Goal: Check status: Check status

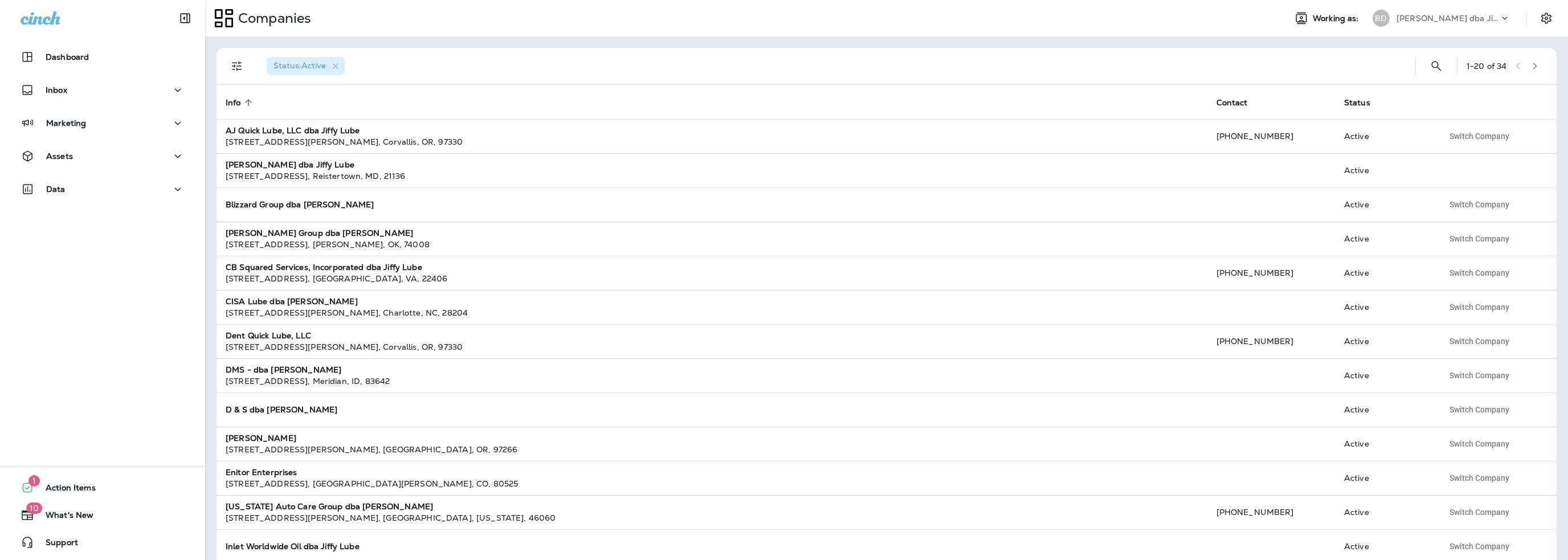
click at [1410, 22] on p "[PERSON_NAME] dba Jiffy Lube" at bounding box center [1447, 18] width 102 height 10
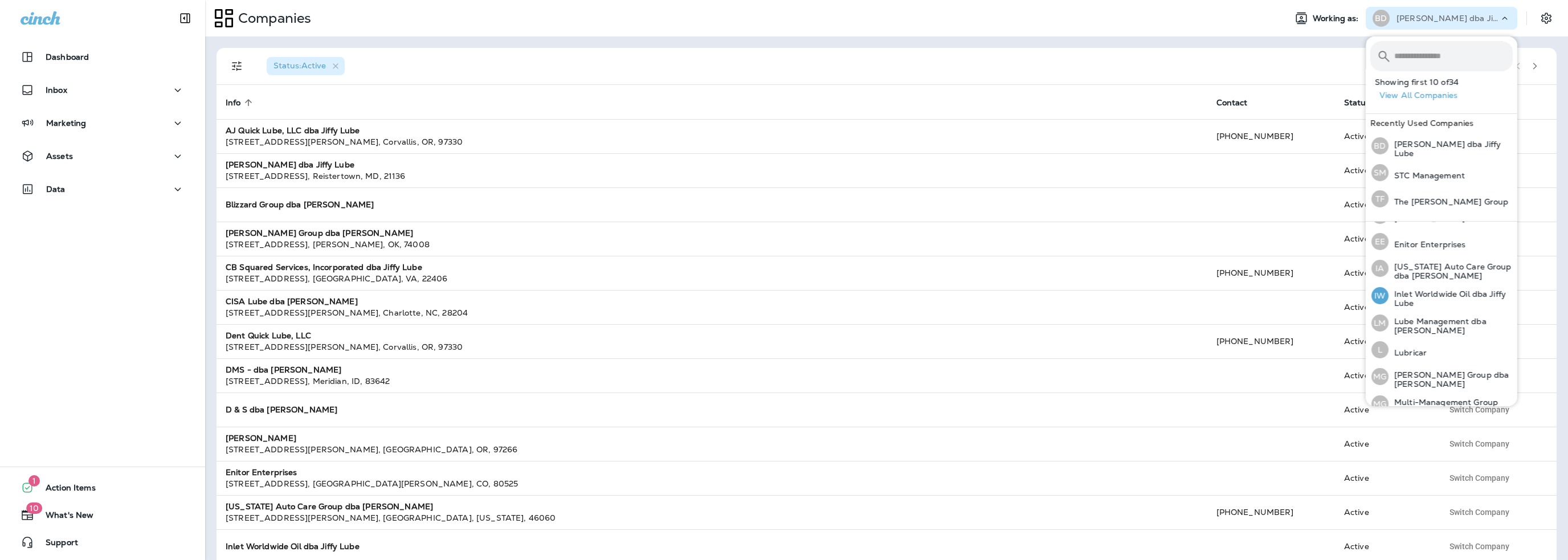
scroll to position [285, 0]
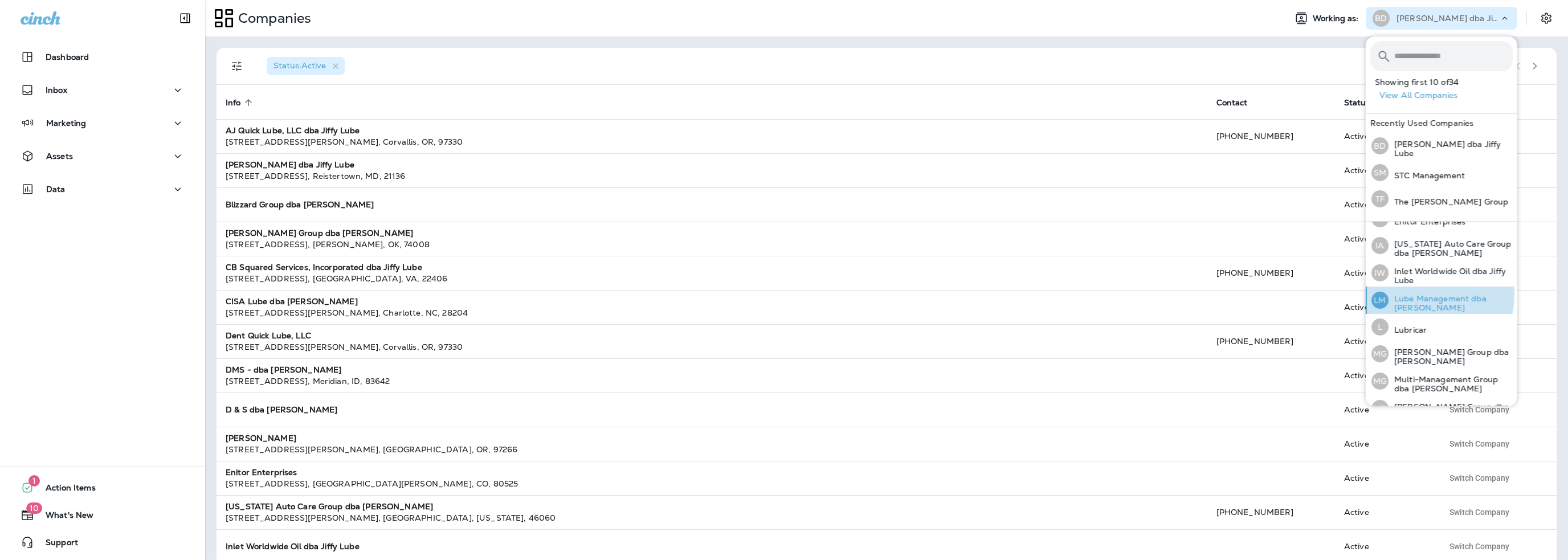
click at [1410, 294] on p "Lube Management dba [PERSON_NAME]" at bounding box center [1450, 303] width 124 height 18
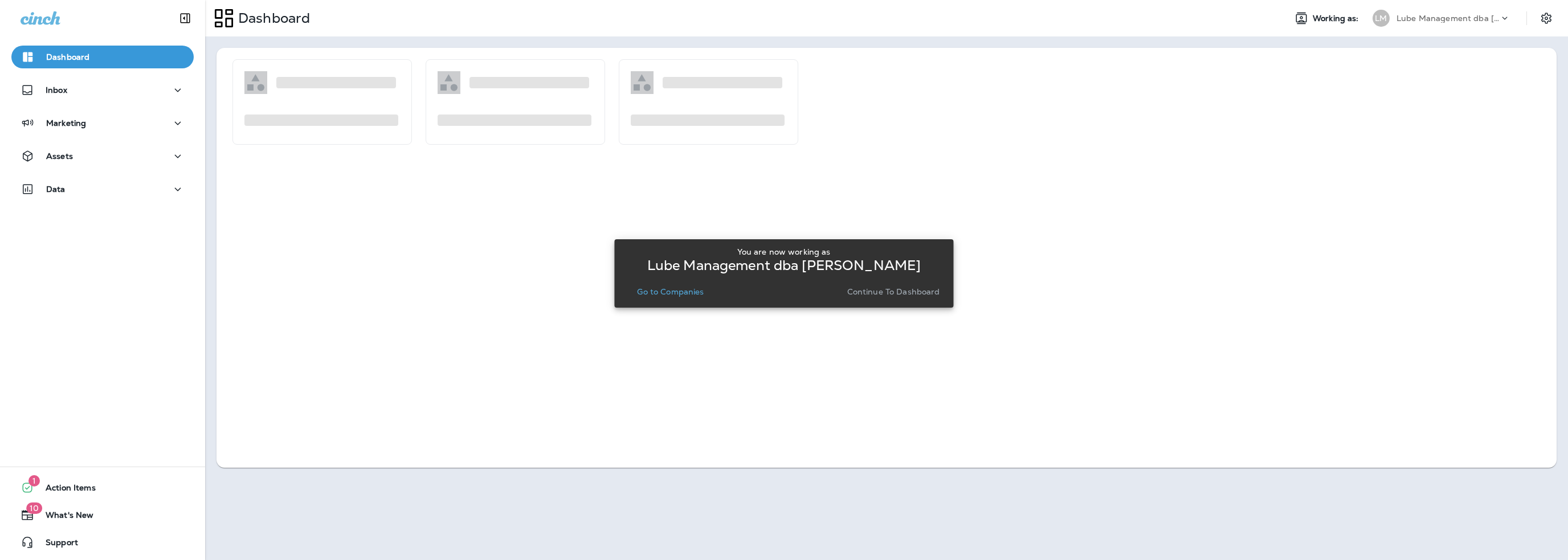
click at [661, 293] on p "Go to Companies" at bounding box center [670, 292] width 67 height 10
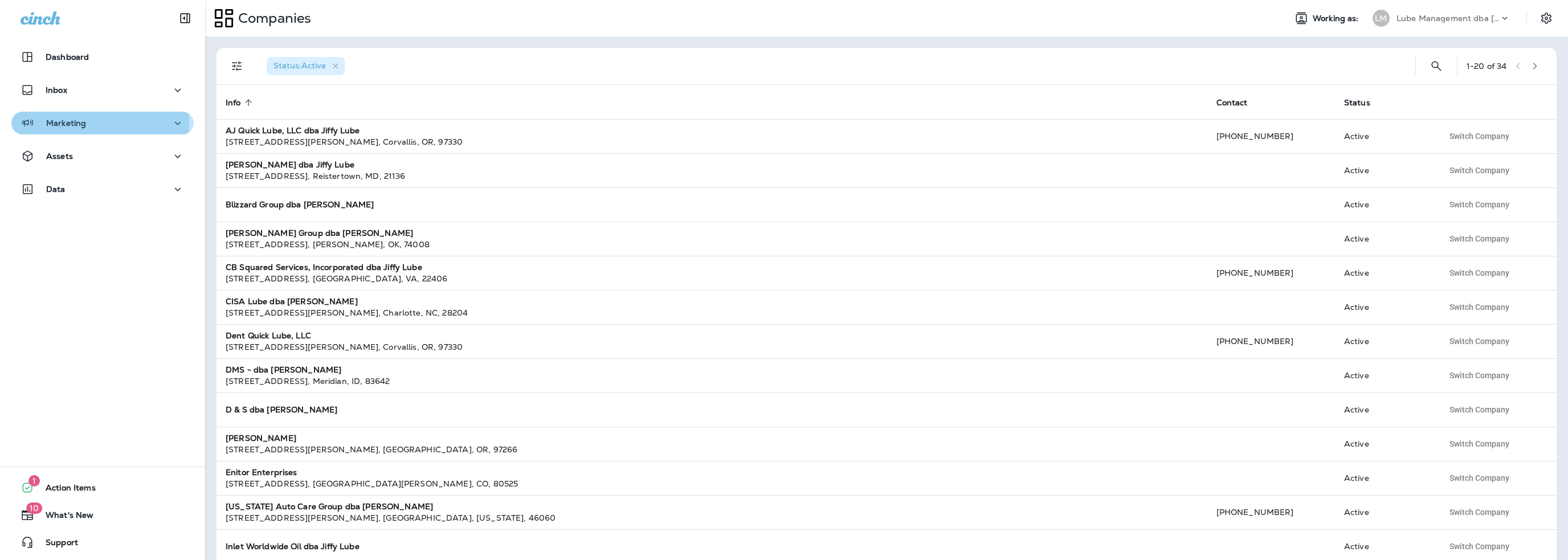
click at [69, 124] on p "Marketing" at bounding box center [66, 123] width 40 height 10
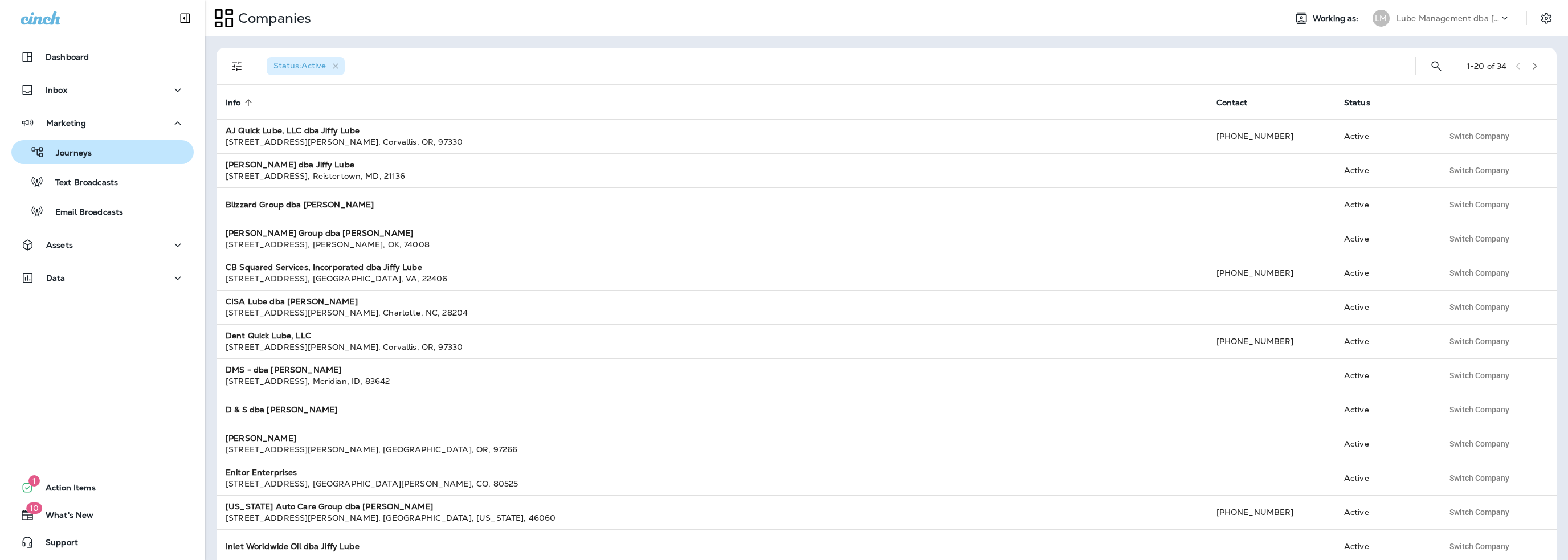
click at [75, 150] on p "Journeys" at bounding box center [68, 154] width 48 height 10
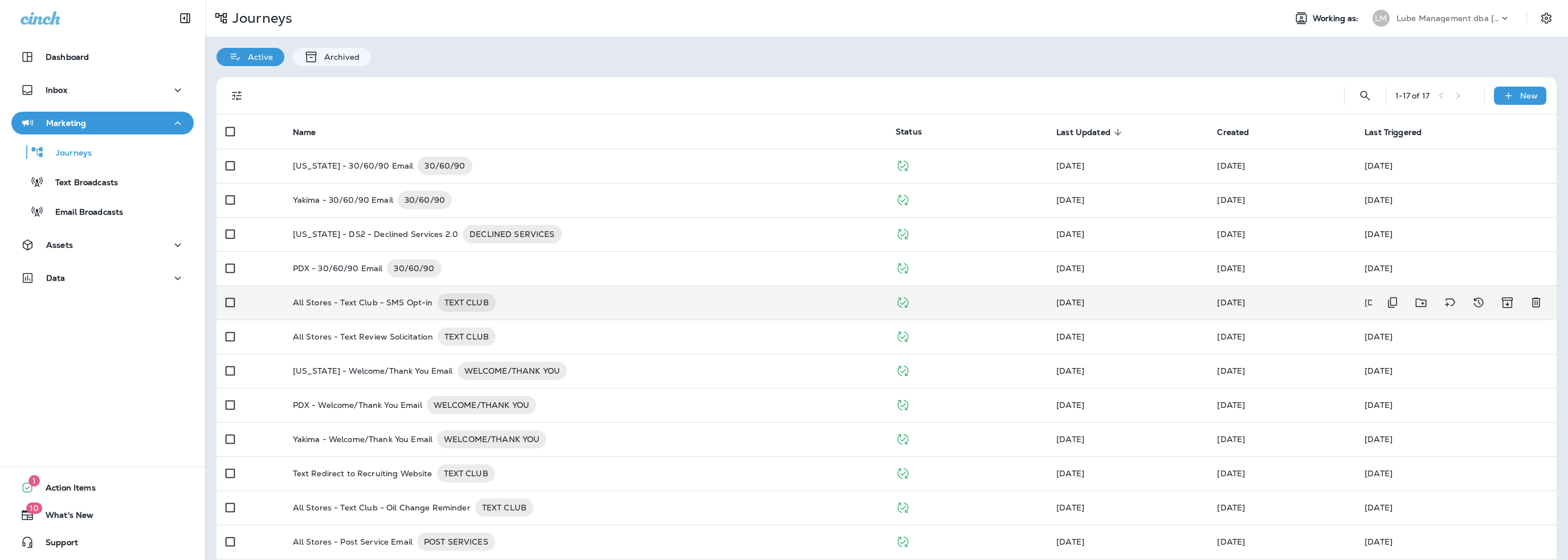
click at [404, 305] on p "All Stores - Text Club - SMS Opt-in" at bounding box center [364, 302] width 141 height 18
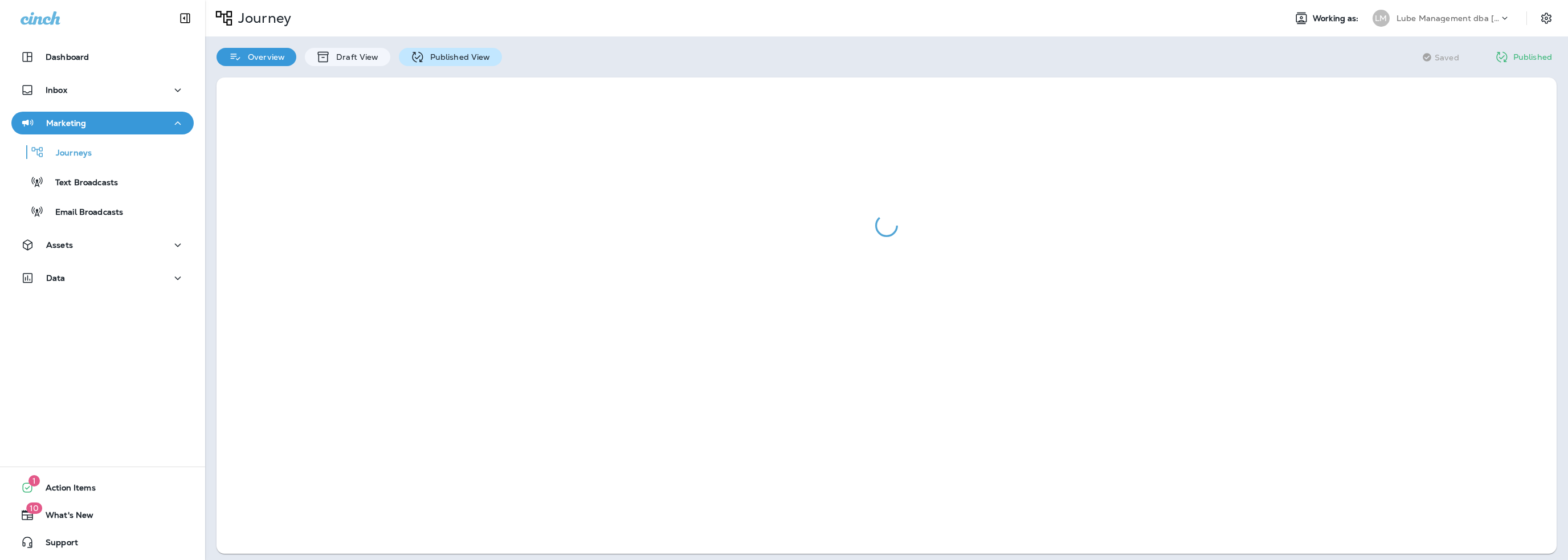
click at [441, 55] on p "Published View" at bounding box center [457, 56] width 66 height 10
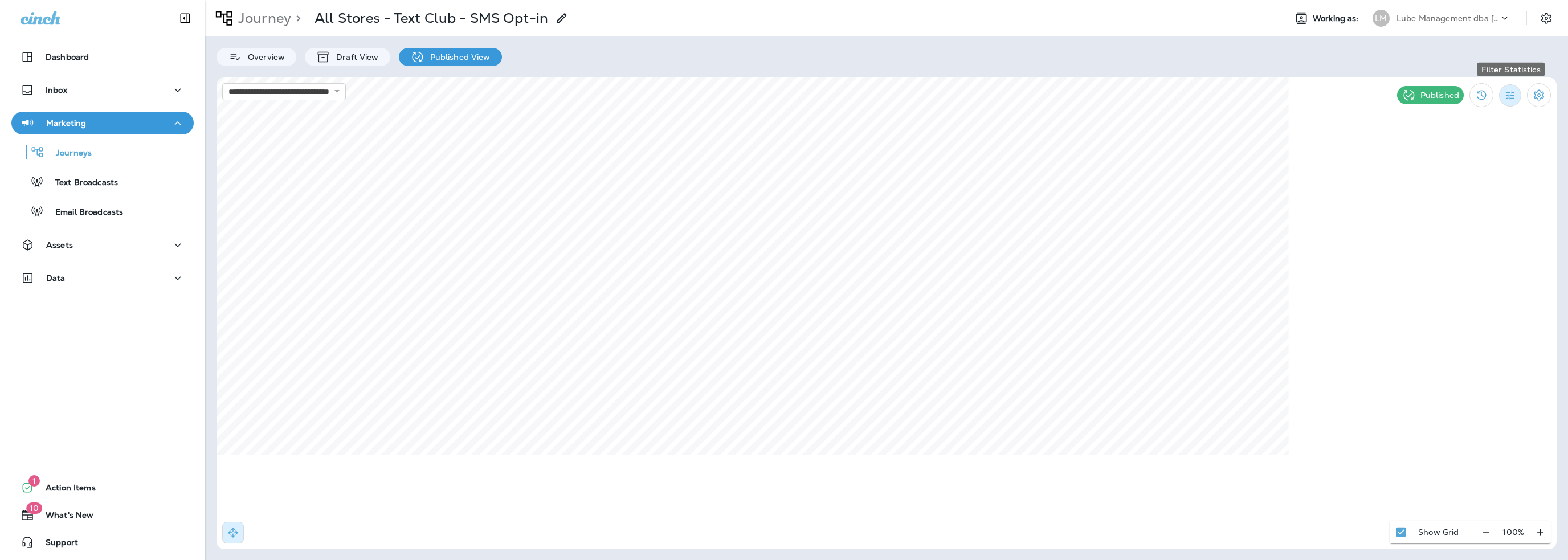
click at [1511, 104] on button "Filter Statistics" at bounding box center [1511, 96] width 23 height 23
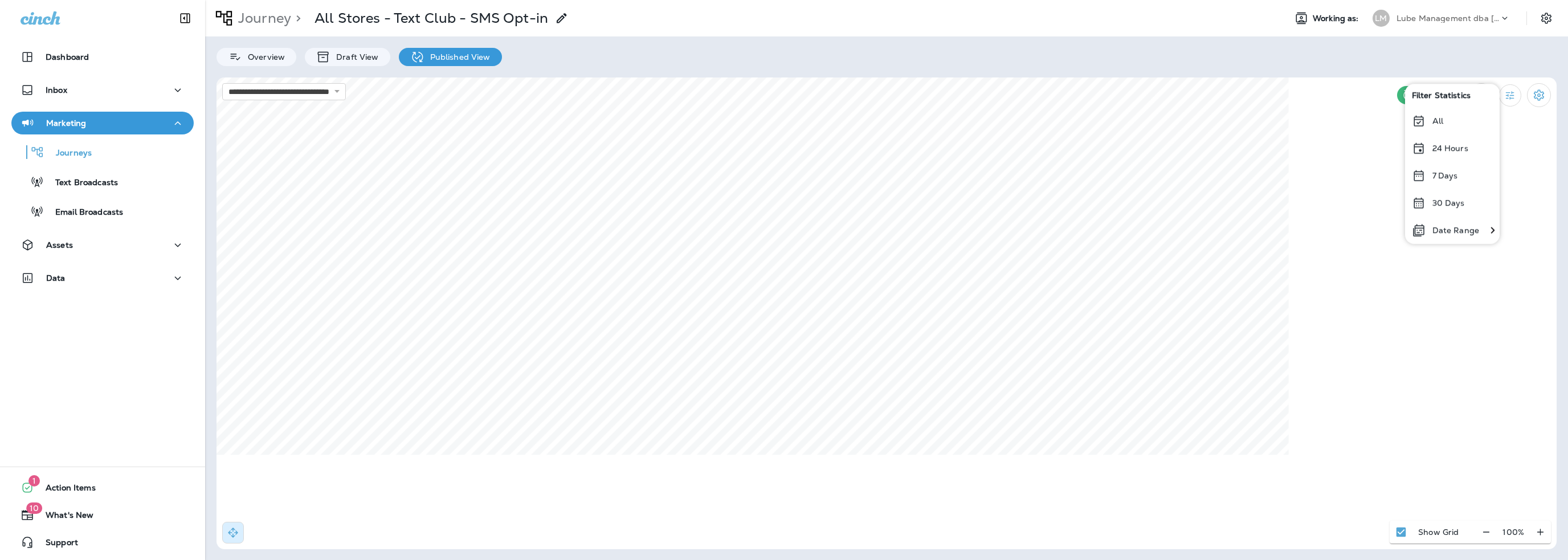
click at [1456, 234] on p "Date Range" at bounding box center [1456, 230] width 47 height 10
click at [1096, 134] on icon "Previous month" at bounding box center [1095, 134] width 8 height 8
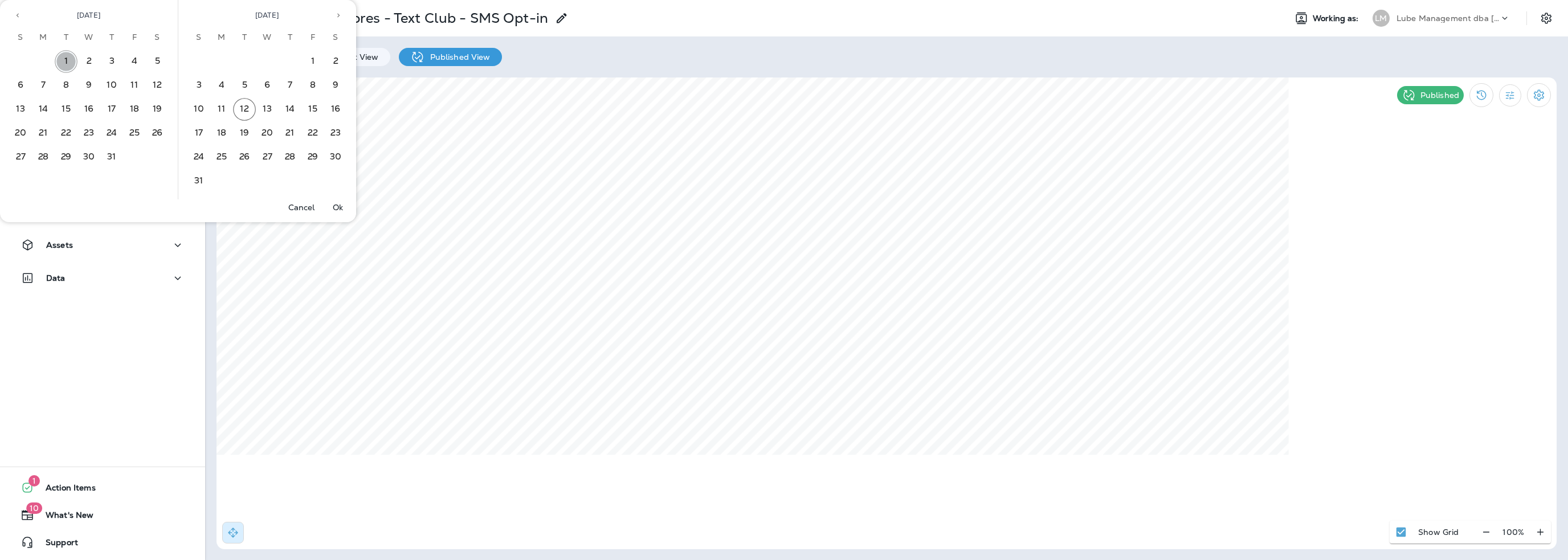
click at [62, 55] on button "1" at bounding box center [66, 62] width 23 height 23
click at [115, 152] on button "31" at bounding box center [112, 157] width 23 height 23
click at [342, 207] on p "Ok" at bounding box center [338, 208] width 10 height 10
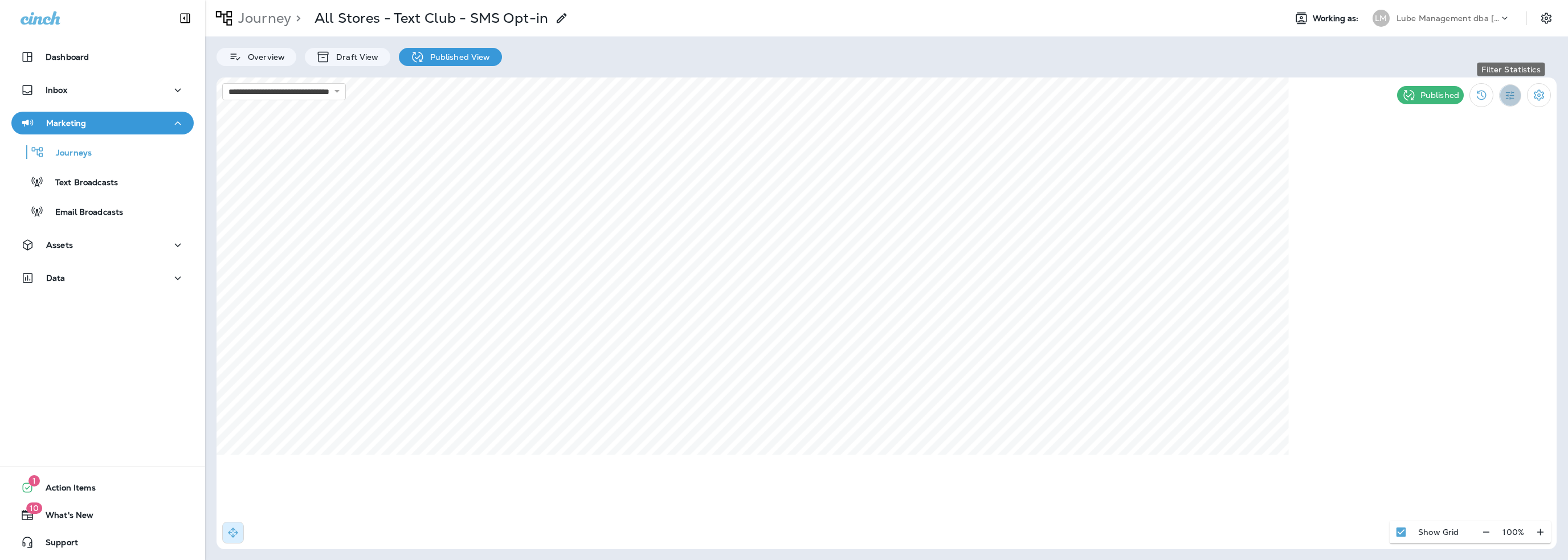
click at [1505, 96] on button "Filter Statistics" at bounding box center [1511, 96] width 23 height 23
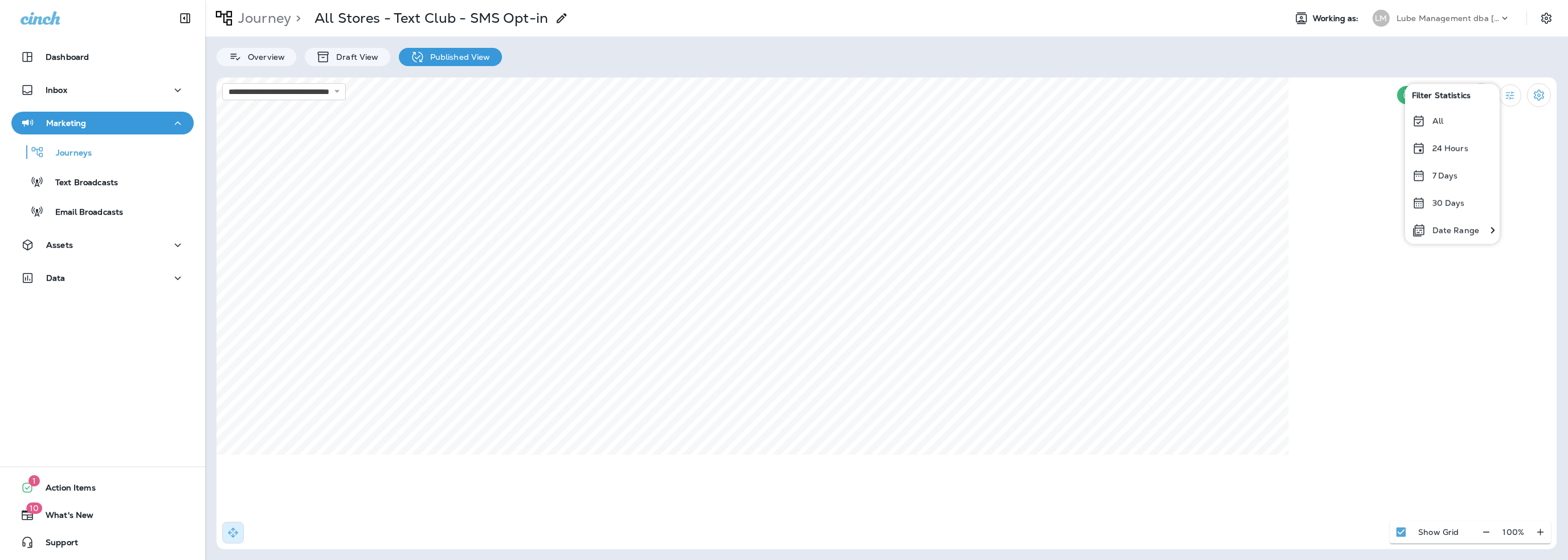
click at [1461, 148] on p "24 Hours" at bounding box center [1450, 148] width 36 height 10
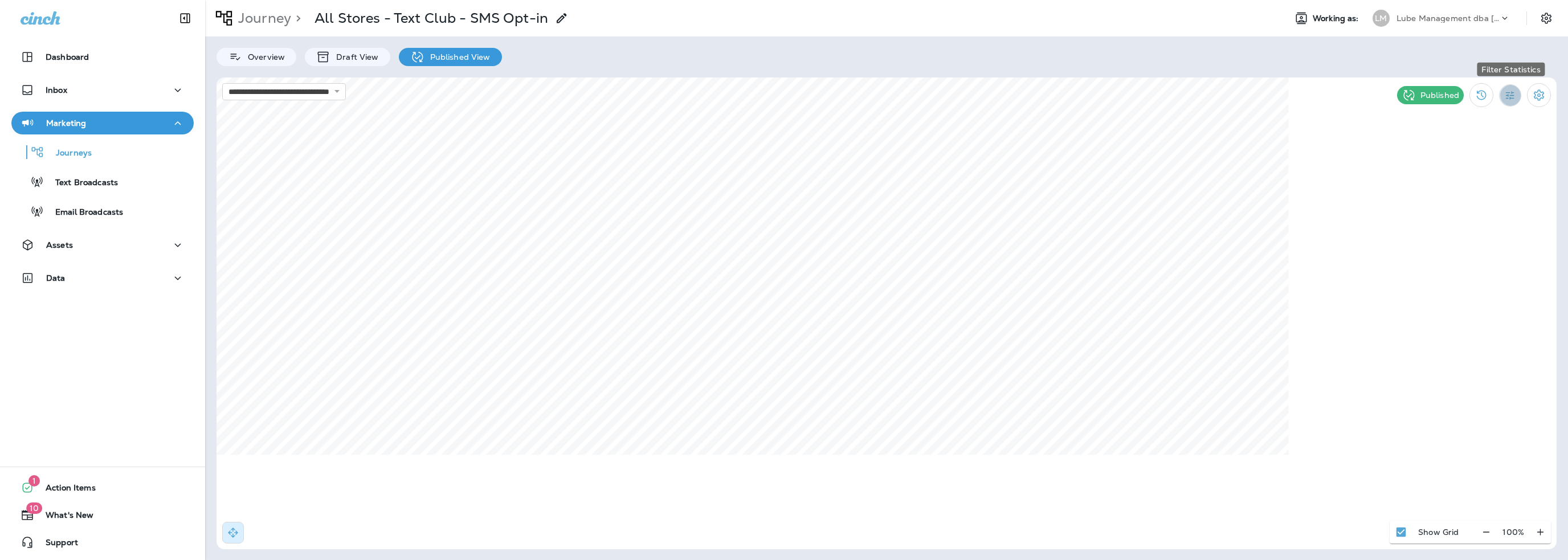
click at [1506, 93] on icon "Filter Statistics" at bounding box center [1511, 96] width 12 height 12
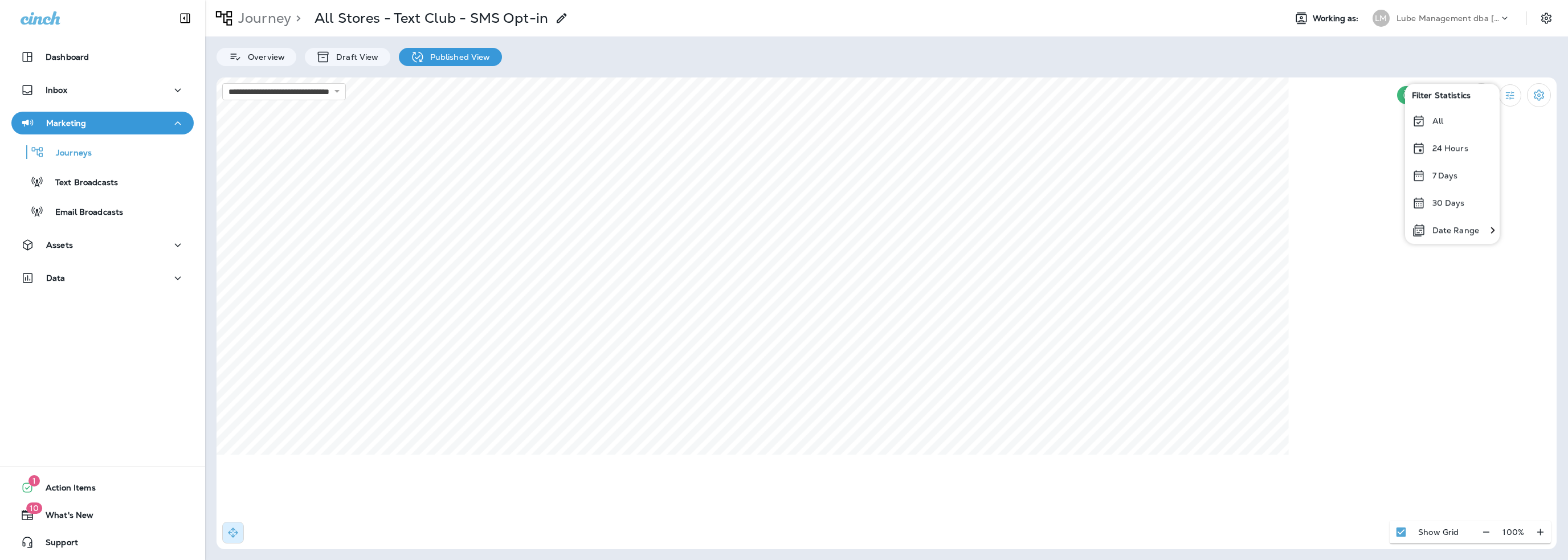
click at [1458, 234] on p "Date Range" at bounding box center [1456, 230] width 47 height 10
click at [1145, 182] on button "1" at bounding box center [1144, 181] width 23 height 23
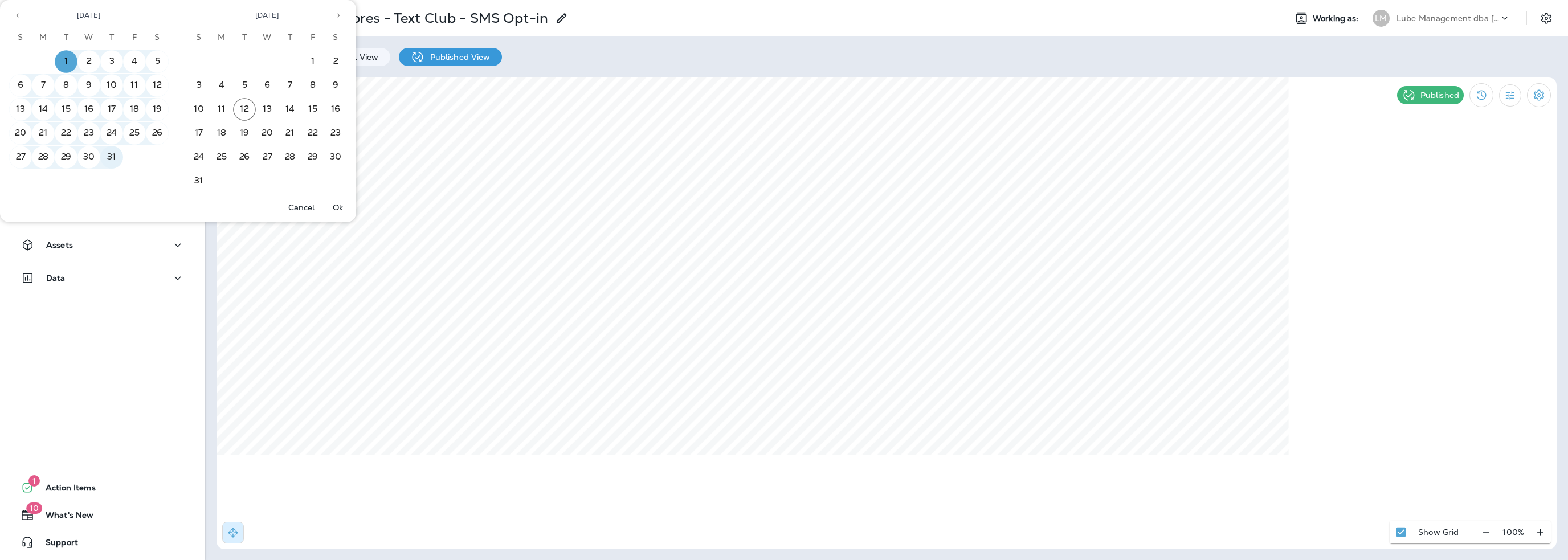
click at [118, 152] on button "31" at bounding box center [112, 157] width 23 height 23
click at [339, 203] on p "Ok" at bounding box center [338, 208] width 10 height 10
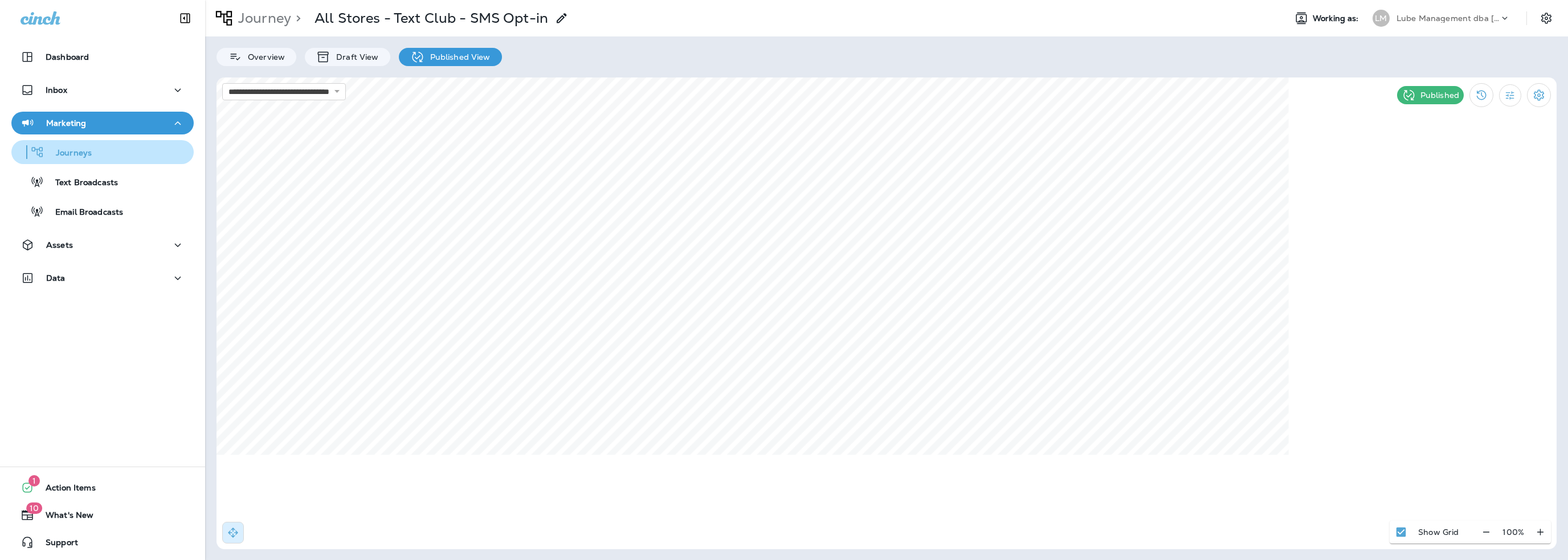
click at [75, 147] on div "Journeys" at bounding box center [53, 152] width 75 height 17
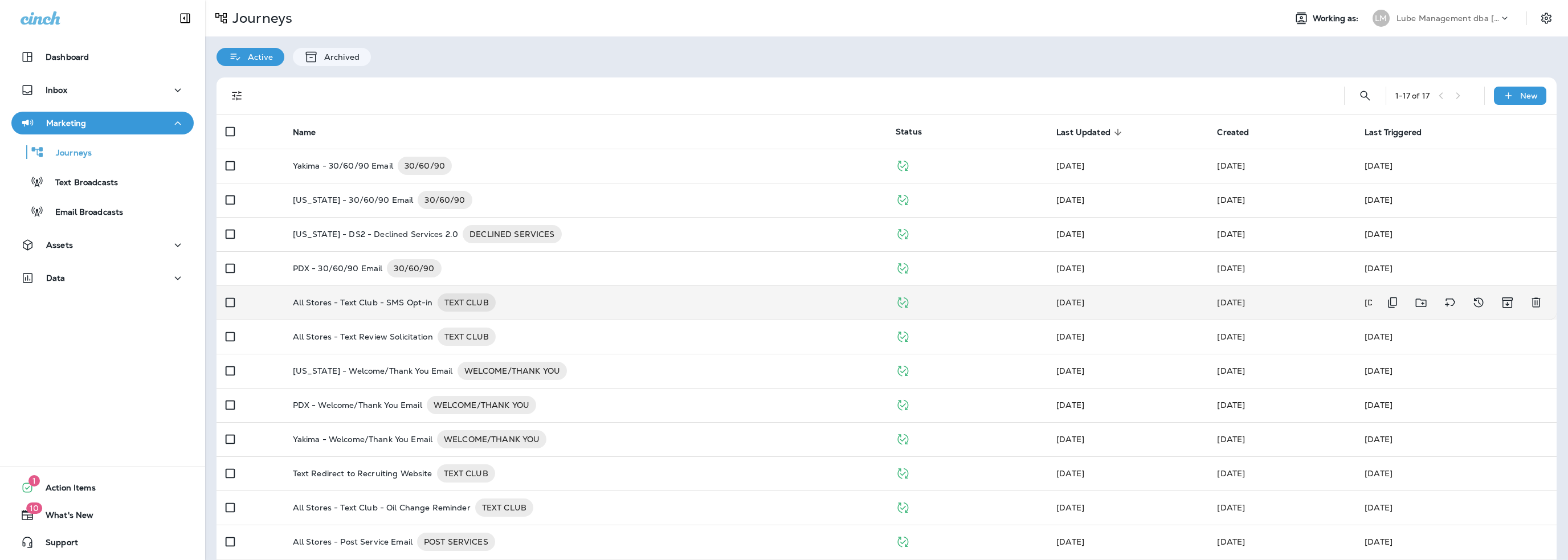
click at [364, 300] on p "All Stores - Text Club - SMS Opt-in" at bounding box center [364, 302] width 141 height 18
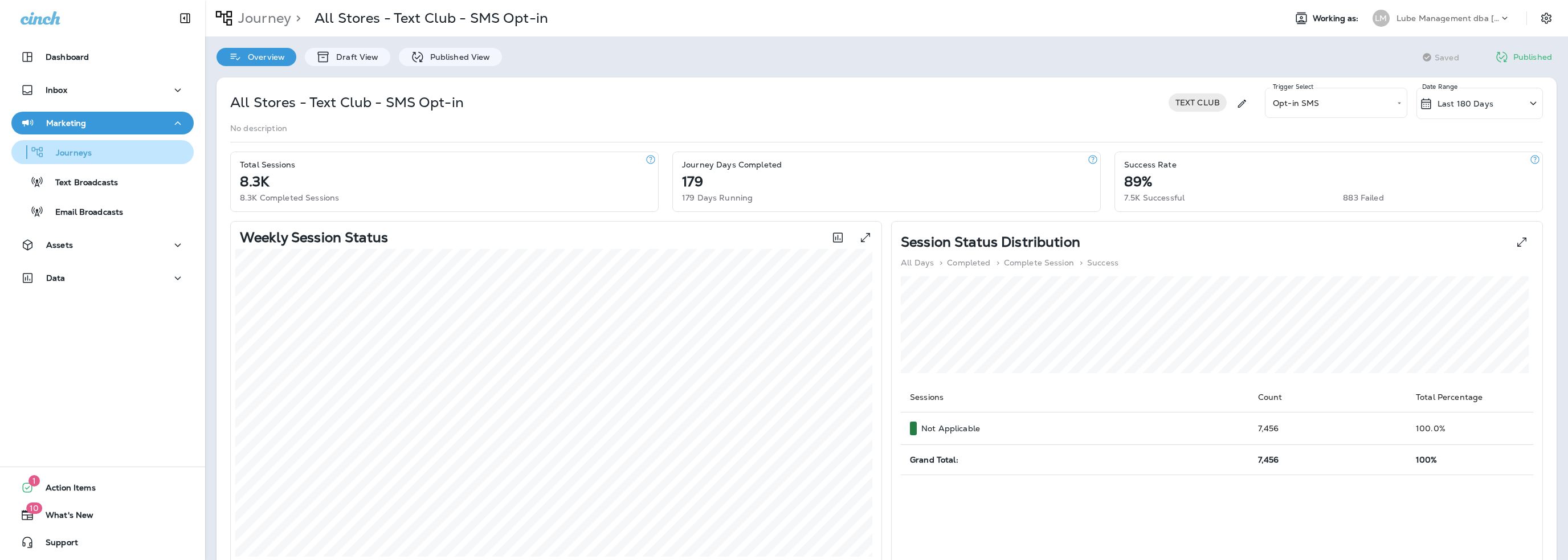
click at [77, 157] on p "Journeys" at bounding box center [68, 154] width 48 height 10
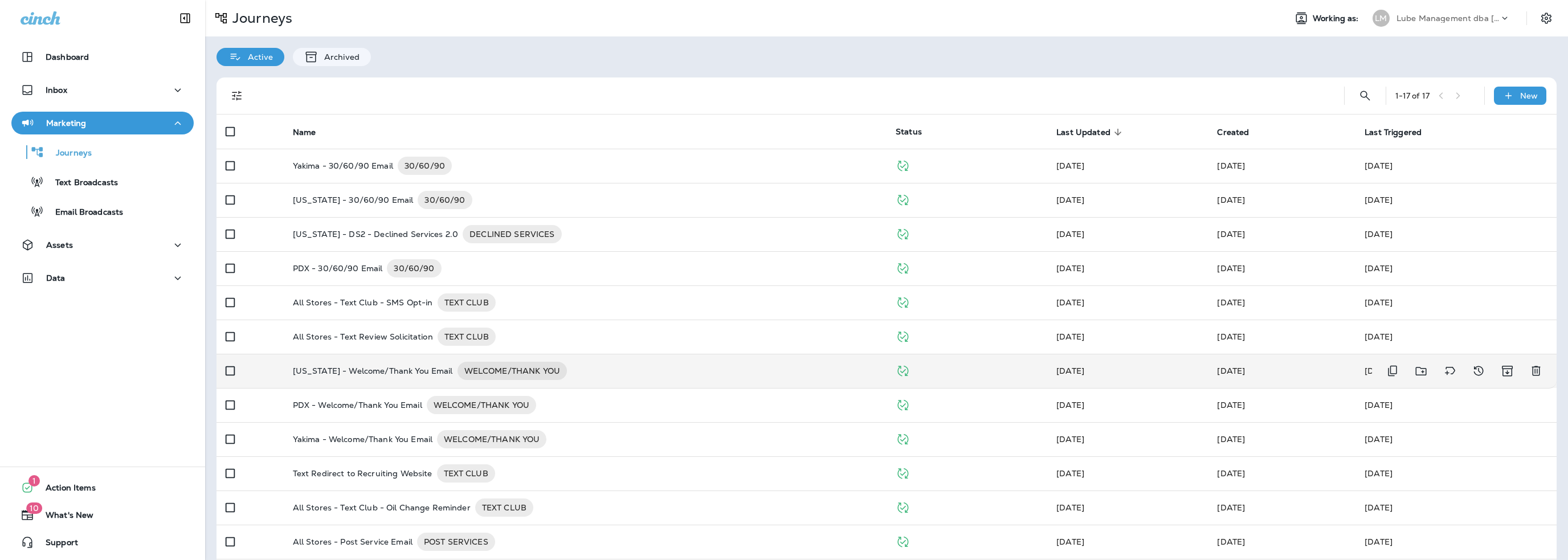
scroll to position [57, 0]
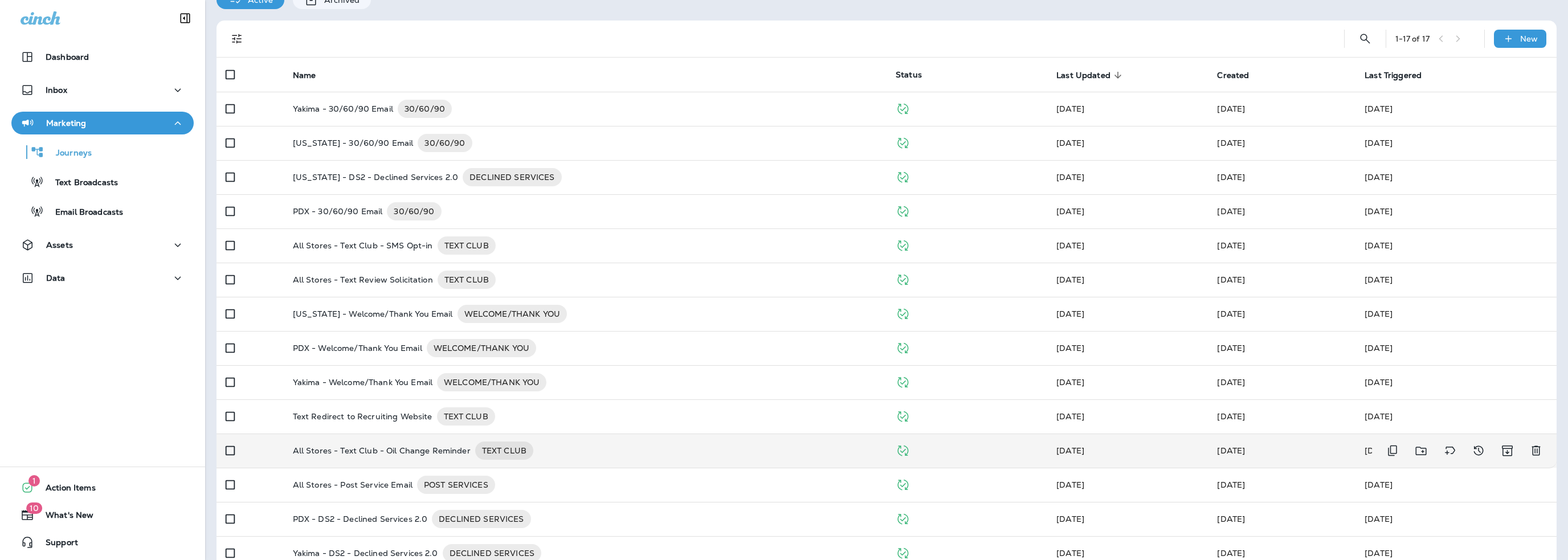
click at [390, 449] on p "All Stores - Text Club - Oil Change Reminder" at bounding box center [382, 451] width 178 height 18
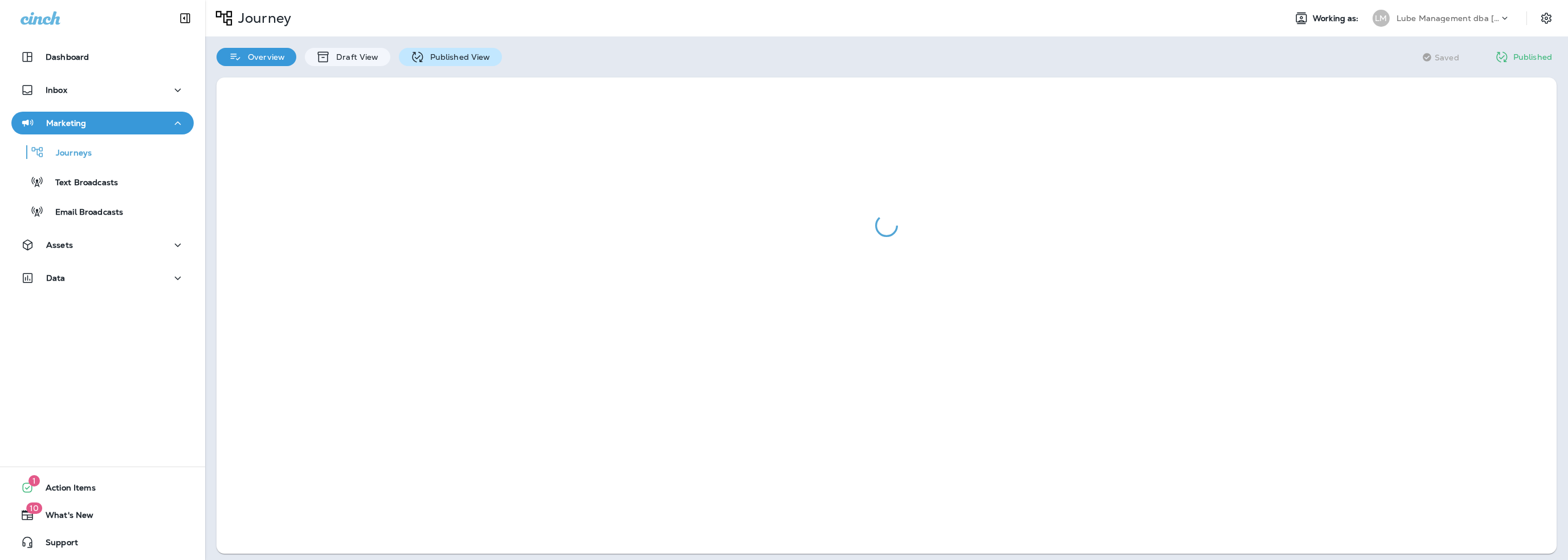
click at [469, 58] on p "Published View" at bounding box center [457, 56] width 66 height 10
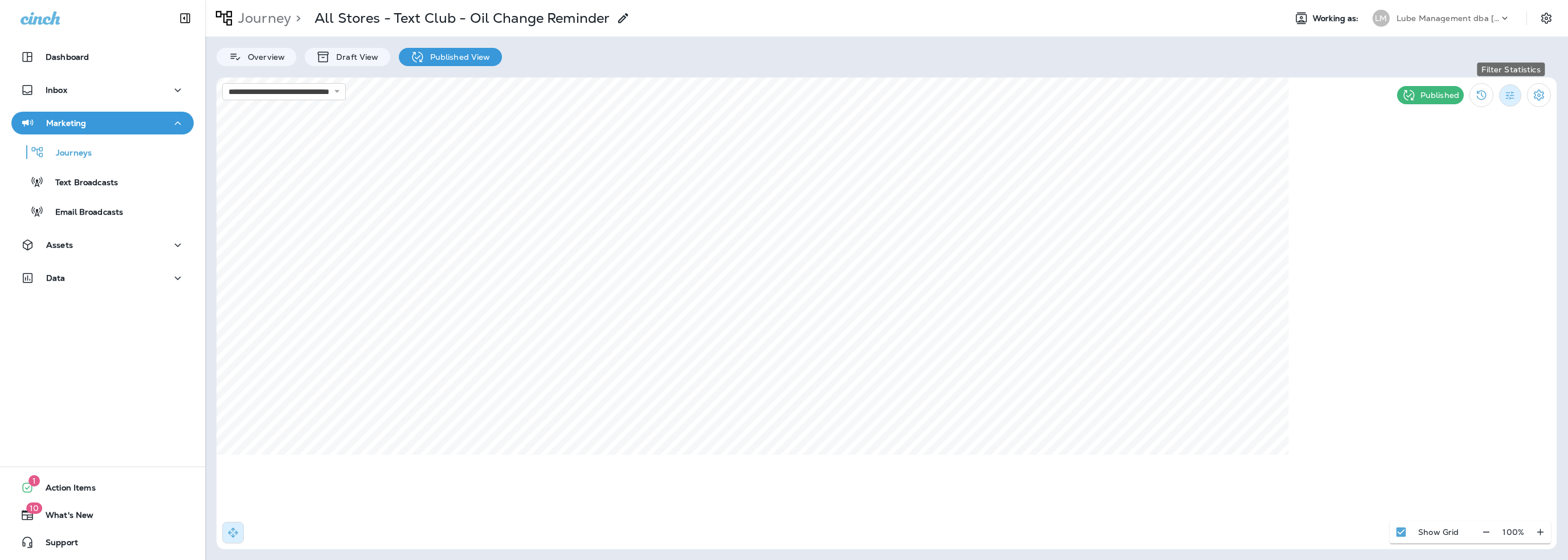
click at [1510, 100] on icon "Filter Statistics" at bounding box center [1511, 96] width 12 height 12
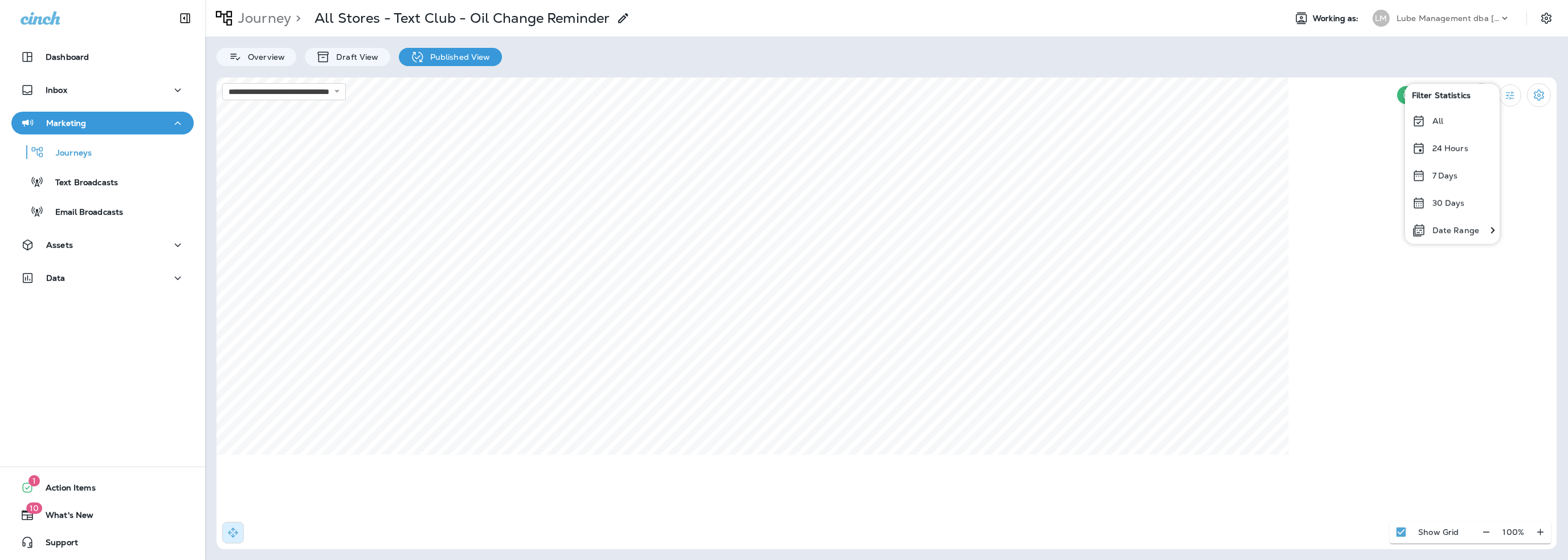
click at [1456, 227] on p "Date Range" at bounding box center [1456, 230] width 47 height 10
click at [1099, 134] on button "Previous month" at bounding box center [1096, 135] width 17 height 17
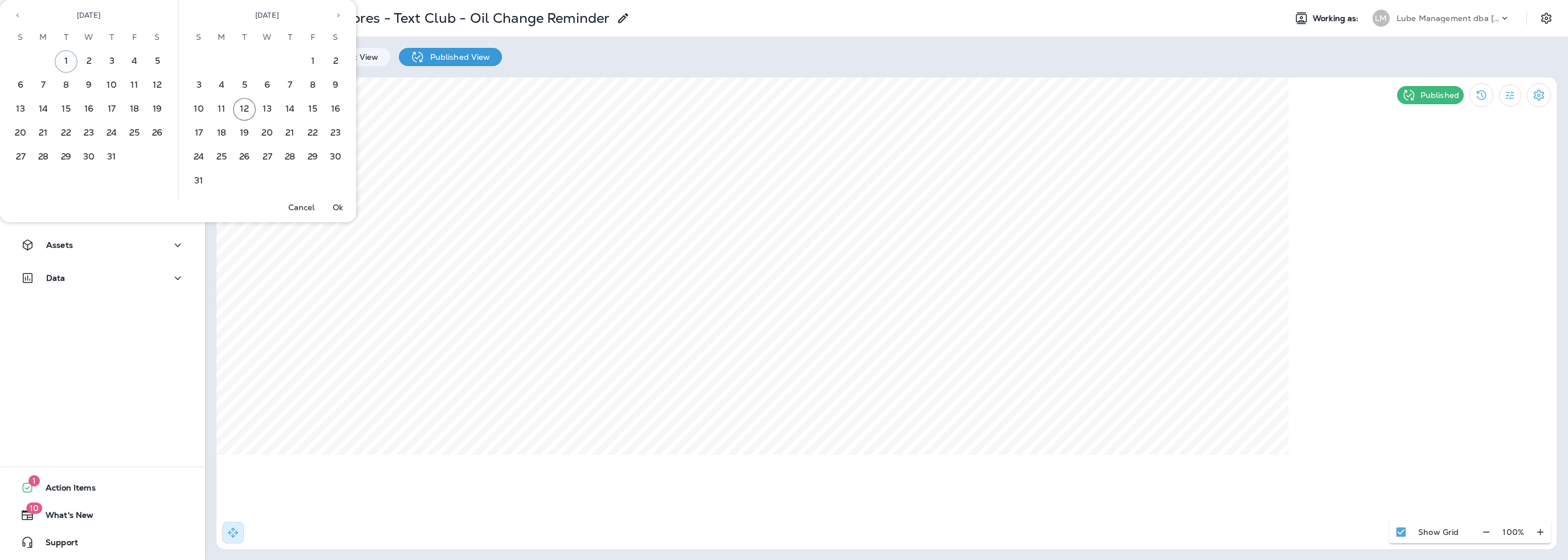
click at [69, 61] on button "1" at bounding box center [66, 62] width 23 height 23
click at [108, 155] on button "31" at bounding box center [112, 157] width 23 height 23
click at [338, 208] on p "Ok" at bounding box center [338, 208] width 10 height 10
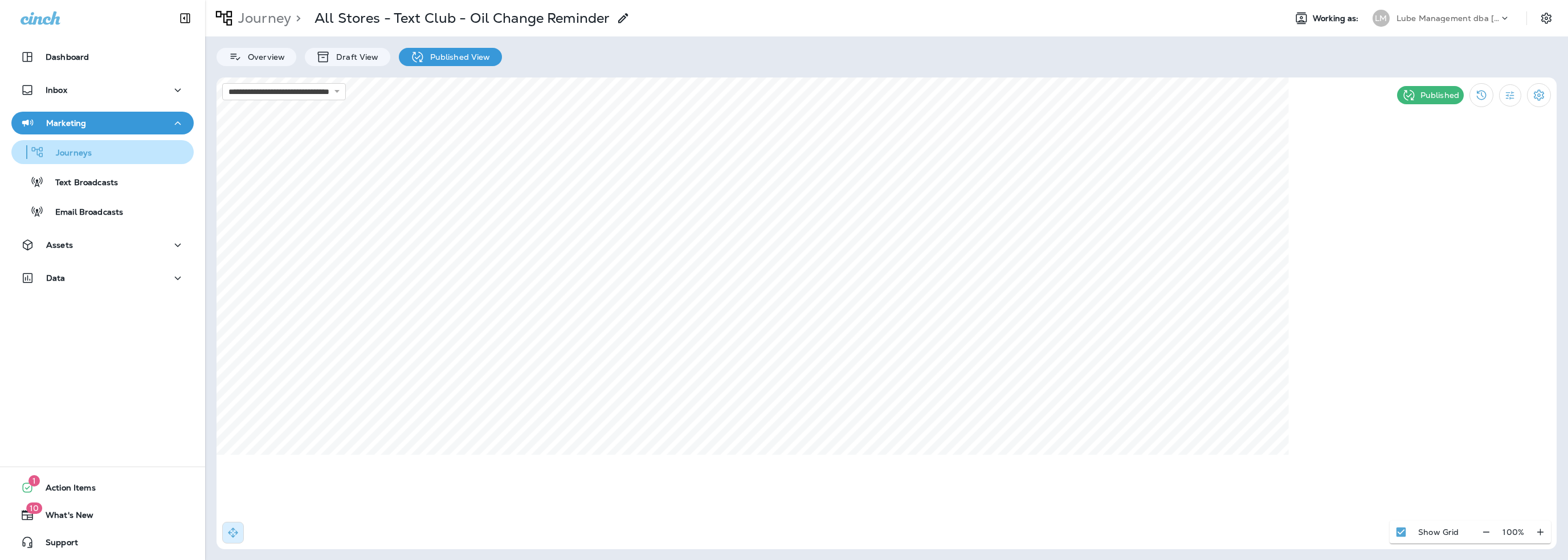
click at [69, 157] on p "Journeys" at bounding box center [68, 154] width 48 height 10
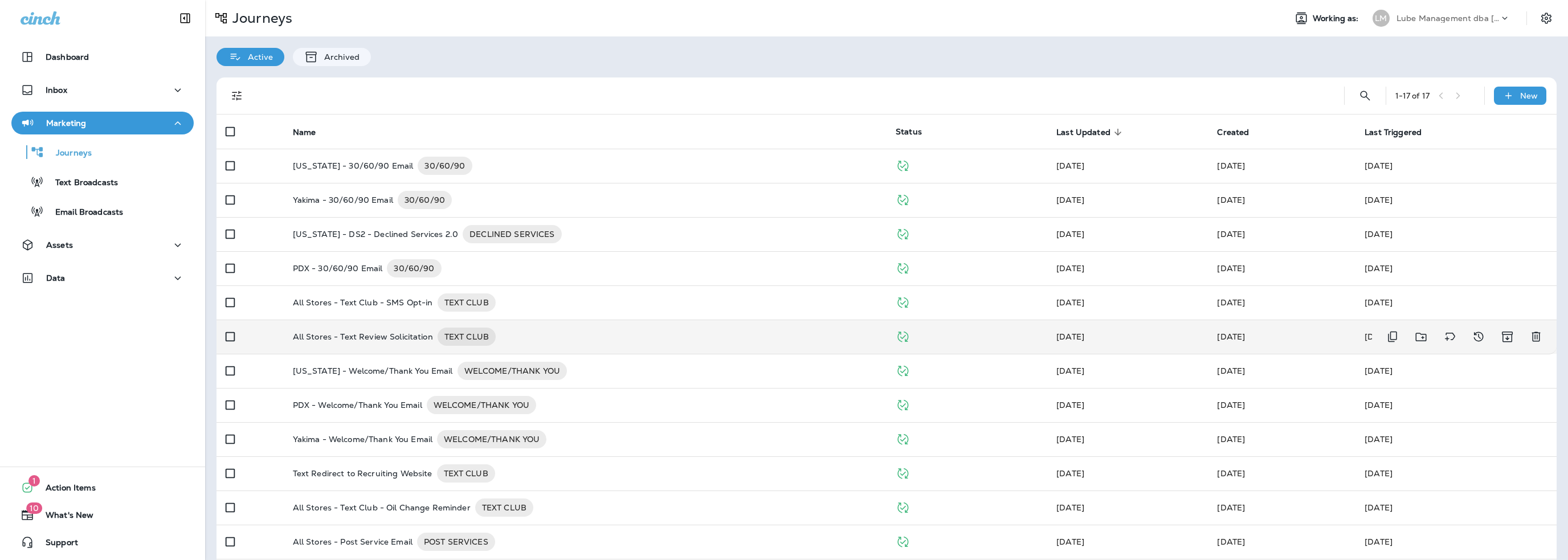
click at [387, 339] on p "All Stores - Text Review Solicitation" at bounding box center [364, 337] width 141 height 18
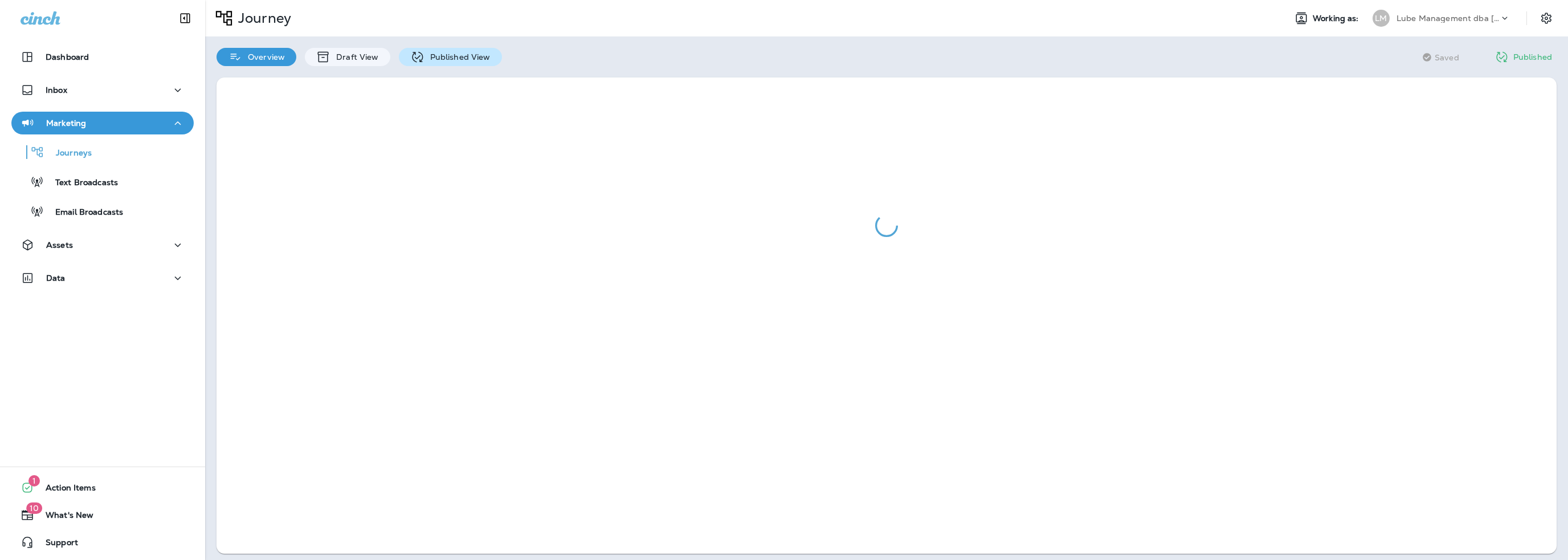
click at [483, 59] on p "Published View" at bounding box center [457, 56] width 66 height 10
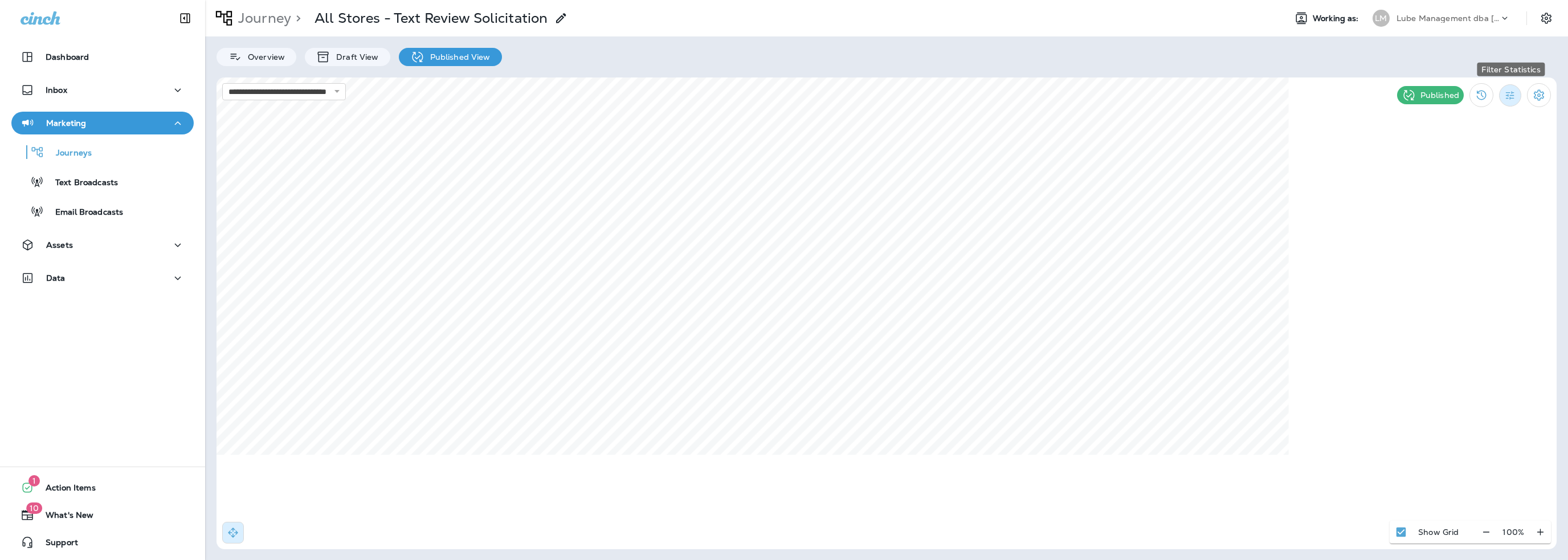
click at [1505, 97] on icon "Filter Statistics" at bounding box center [1511, 96] width 12 height 12
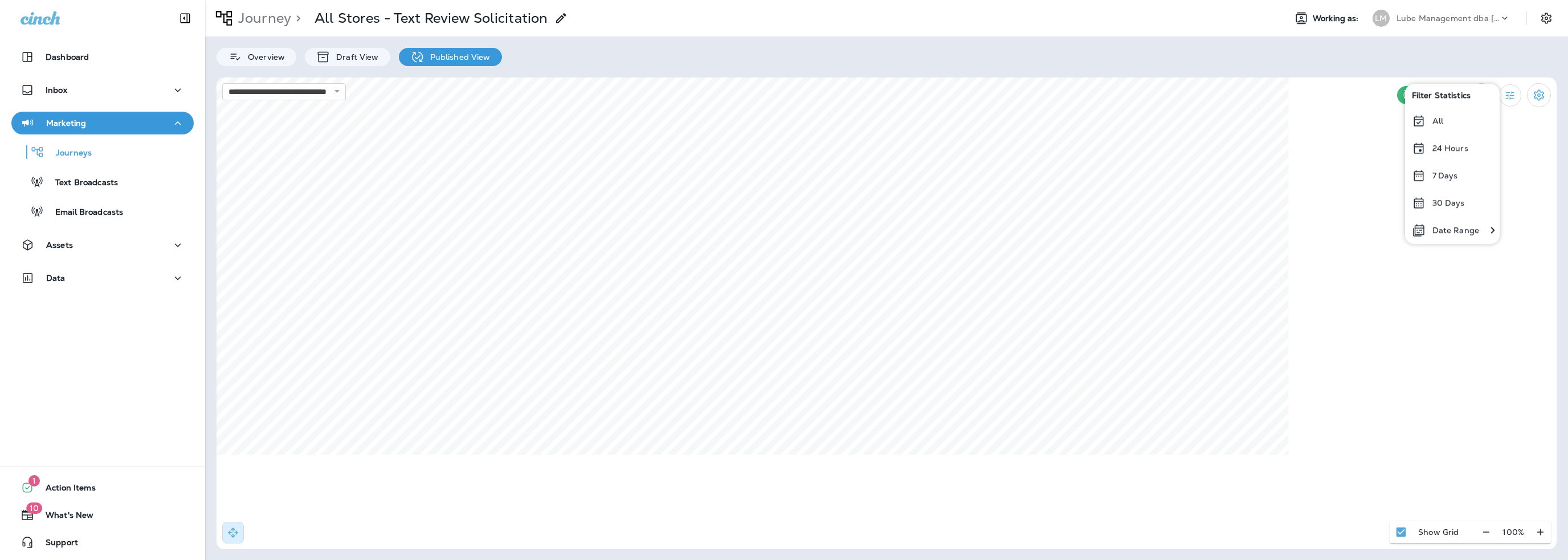
click at [1466, 227] on p "Date Range" at bounding box center [1456, 230] width 47 height 10
click at [1092, 137] on icon "Previous month" at bounding box center [1095, 134] width 8 height 8
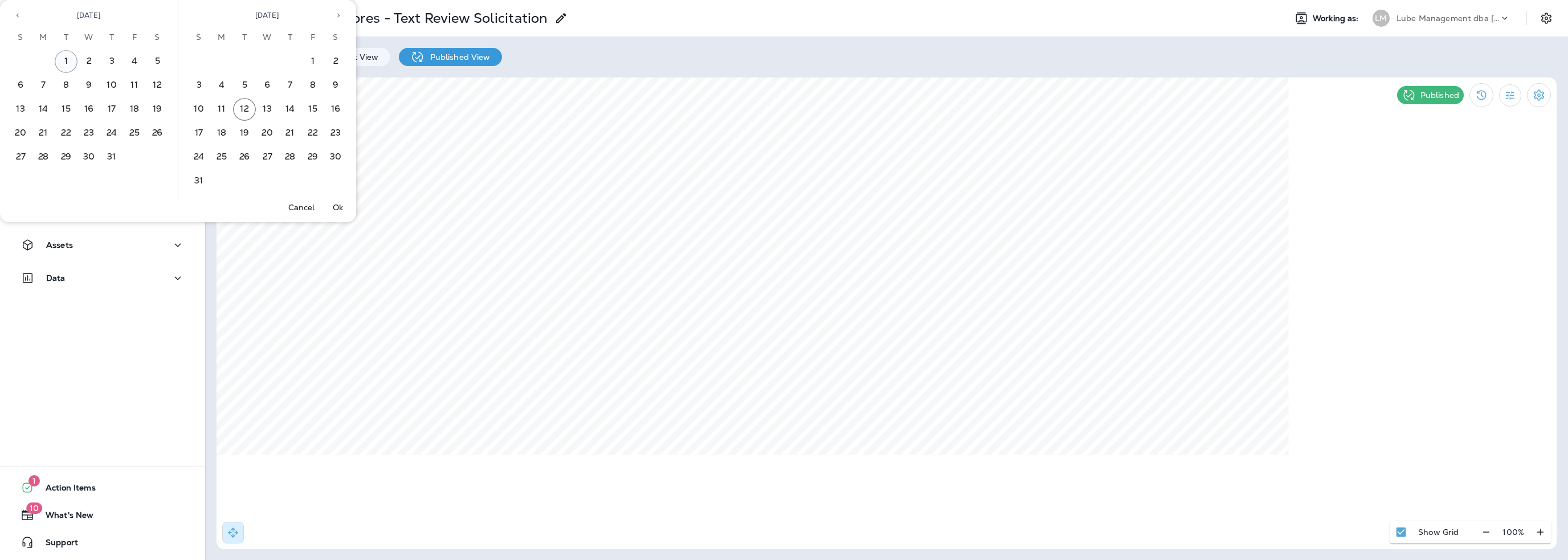
click at [71, 62] on button "1" at bounding box center [66, 62] width 23 height 23
click at [119, 153] on button "31" at bounding box center [112, 157] width 23 height 23
click at [338, 207] on p "Ok" at bounding box center [338, 208] width 10 height 10
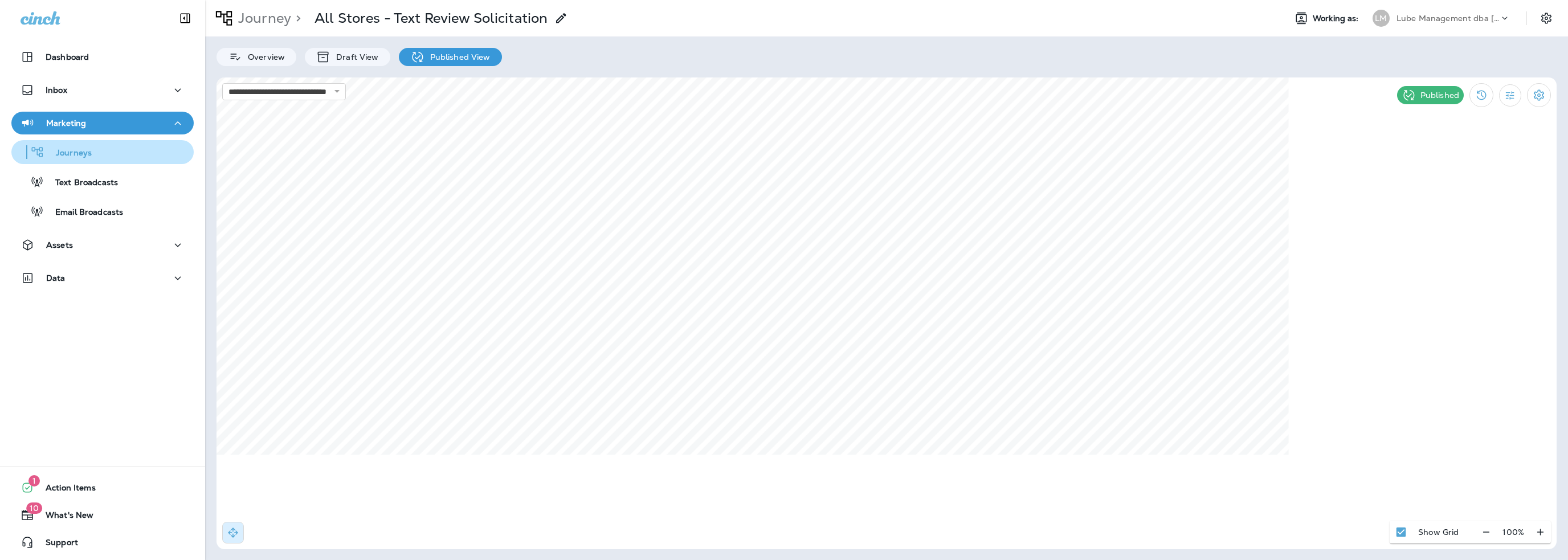
click at [77, 151] on p "Journeys" at bounding box center [68, 154] width 48 height 10
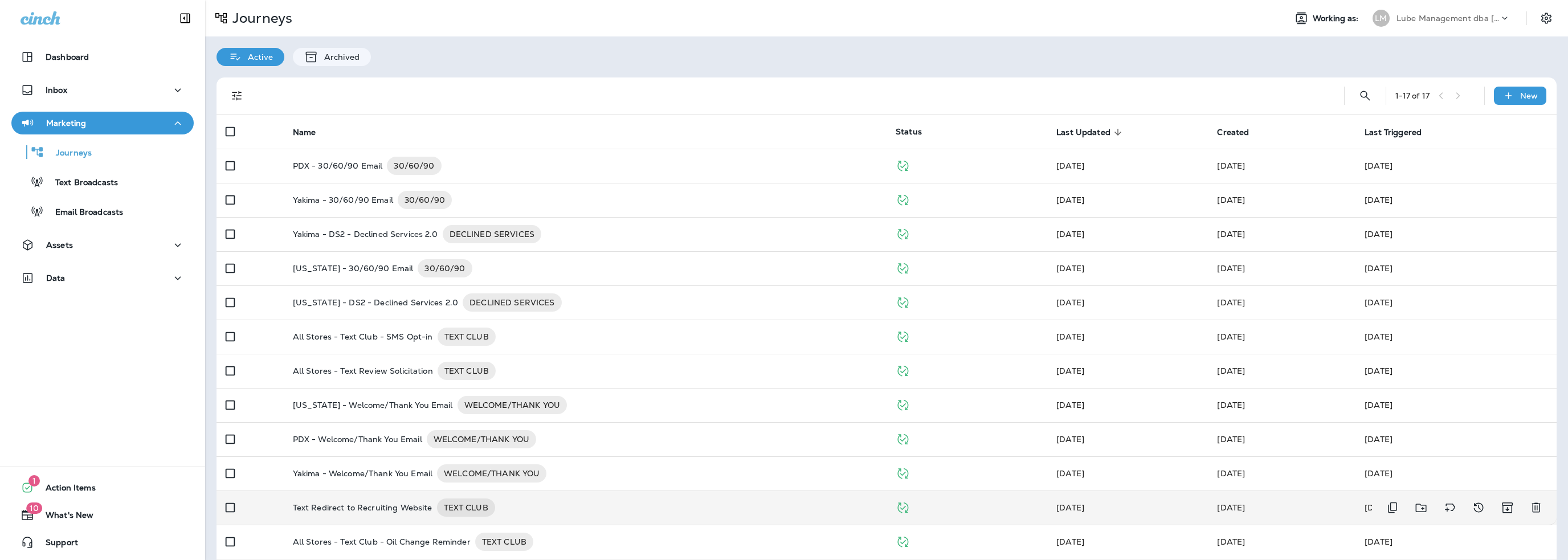
click at [386, 505] on p "Text Redirect to Recruiting Website" at bounding box center [363, 508] width 140 height 18
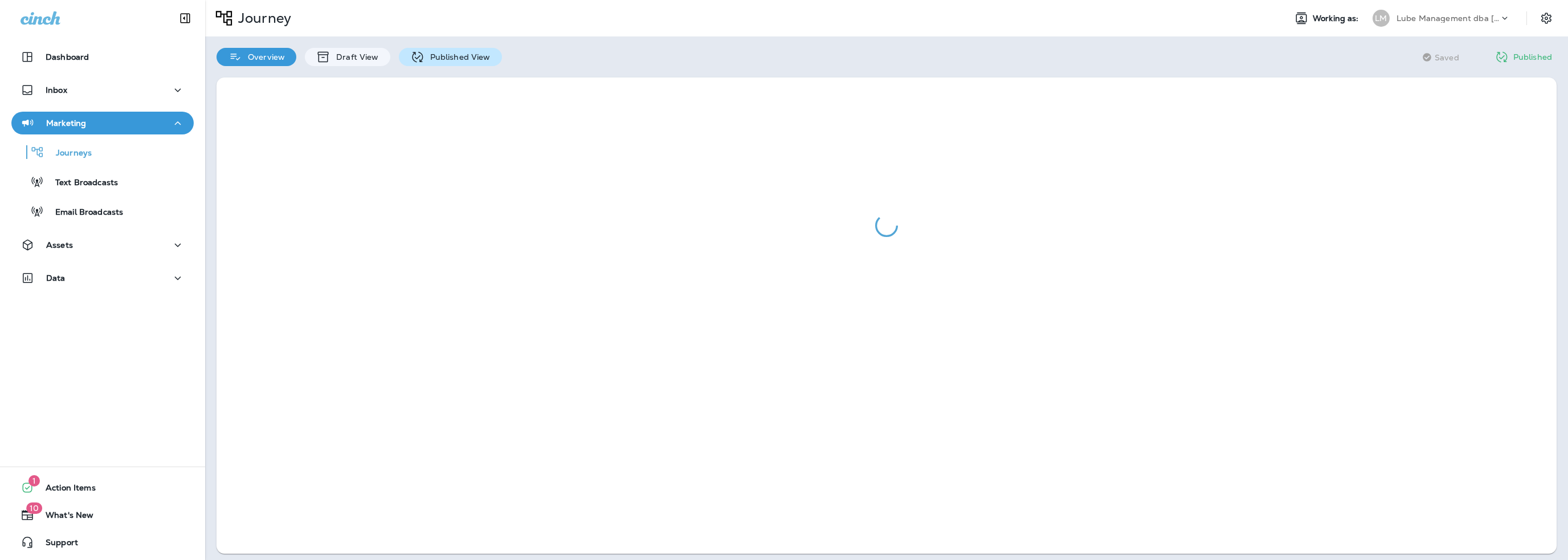
click at [481, 59] on p "Published View" at bounding box center [457, 56] width 66 height 10
